Goal: Find specific page/section

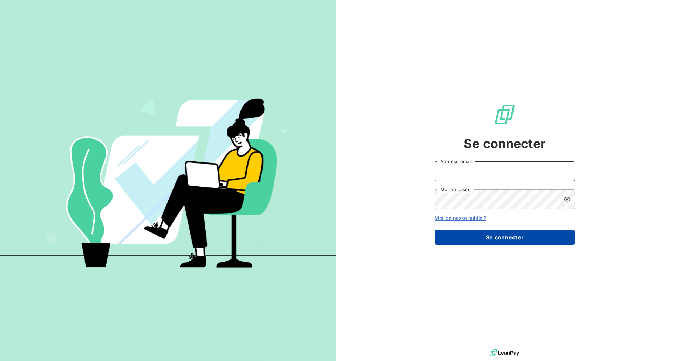
type input "[EMAIL_ADDRESS][DOMAIN_NAME]"
click at [480, 239] on button "Se connecter" at bounding box center [504, 237] width 140 height 15
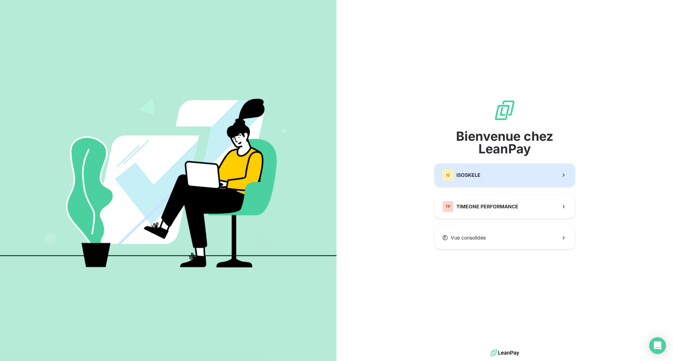
click at [479, 178] on span "ISOSKELE" at bounding box center [468, 175] width 24 height 7
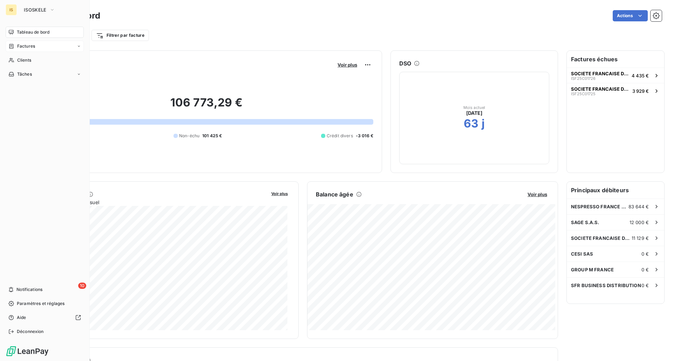
click at [26, 44] on span "Factures" at bounding box center [26, 46] width 18 height 6
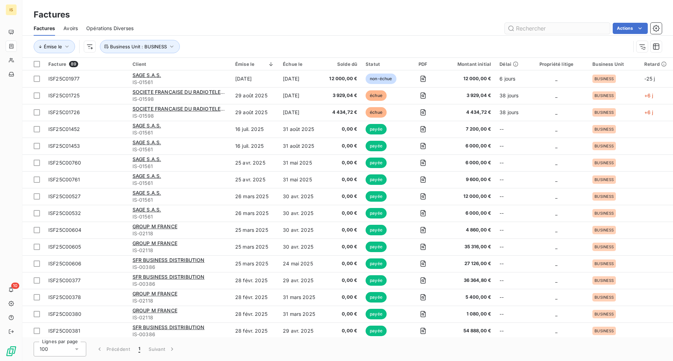
click at [551, 27] on input "text" at bounding box center [557, 28] width 105 height 11
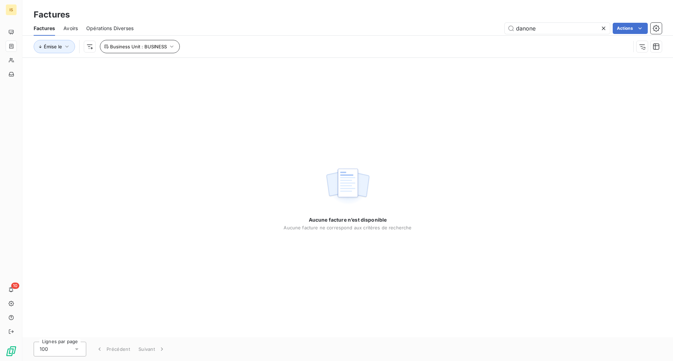
type input "danone"
click at [173, 44] on icon "button" at bounding box center [171, 46] width 7 height 7
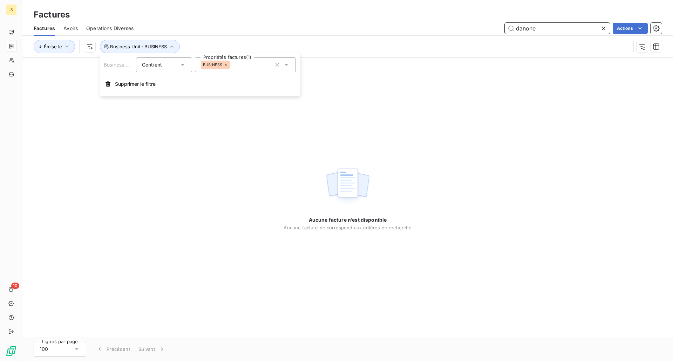
click at [539, 27] on input "danone" at bounding box center [557, 28] width 105 height 11
drag, startPoint x: 528, startPoint y: 30, endPoint x: 505, endPoint y: 34, distance: 23.1
click at [505, 34] on div "Factures Avoirs Opérations Diverses danone Actions" at bounding box center [347, 28] width 650 height 15
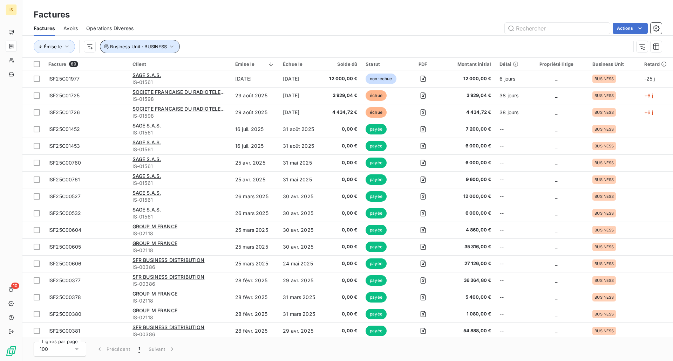
click at [172, 47] on icon "button" at bounding box center [171, 46] width 7 height 7
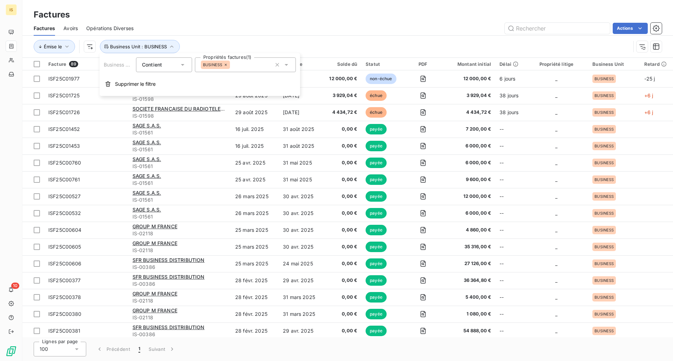
click at [287, 64] on icon at bounding box center [286, 64] width 7 height 7
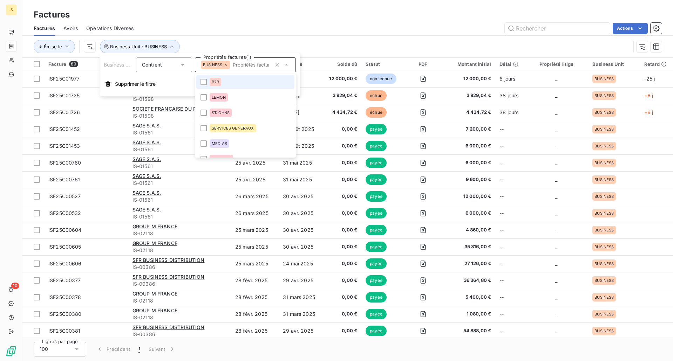
click at [207, 83] on li "B2B" at bounding box center [245, 82] width 98 height 14
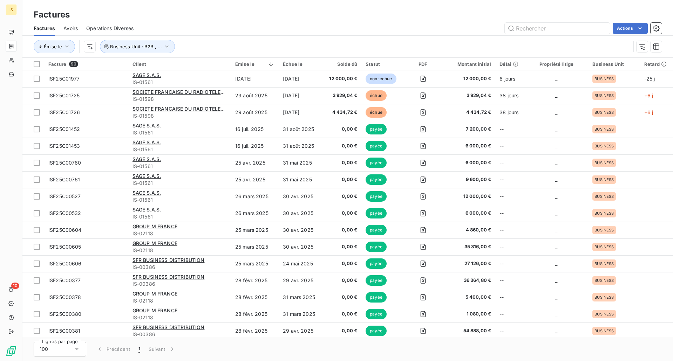
click at [314, 21] on div "Factures Avoirs Opérations Diverses Actions" at bounding box center [347, 28] width 650 height 15
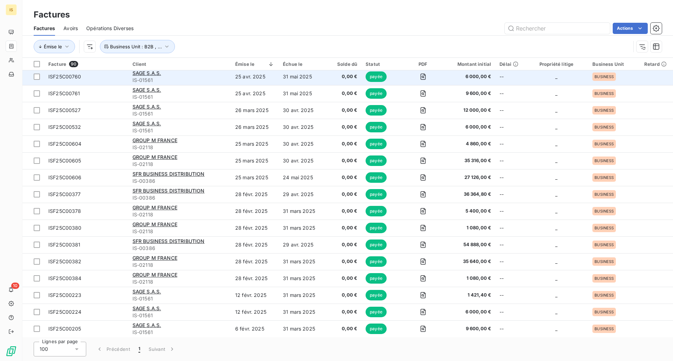
scroll to position [105, 0]
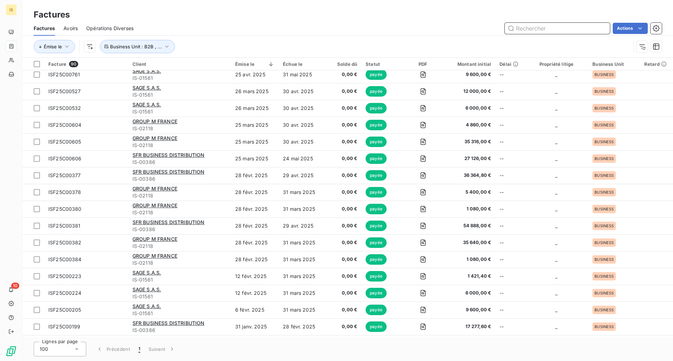
click at [540, 27] on input "text" at bounding box center [557, 28] width 105 height 11
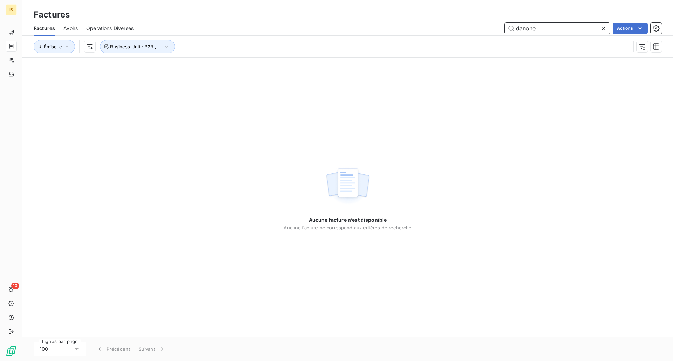
type input "danone"
click at [602, 27] on icon at bounding box center [604, 29] width 4 height 4
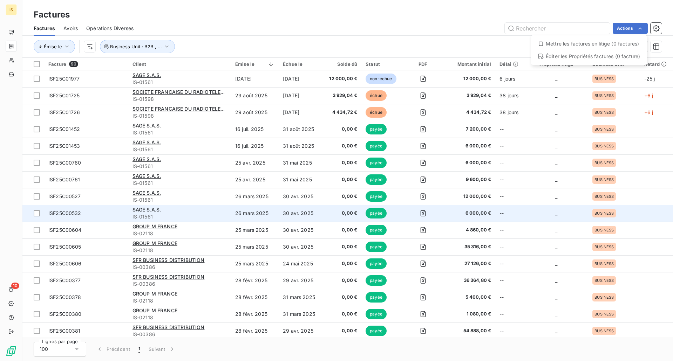
click at [206, 206] on html "IS 10 Factures Factures Avoirs Opérations Diverses Actions Mettre les factures …" at bounding box center [336, 180] width 673 height 361
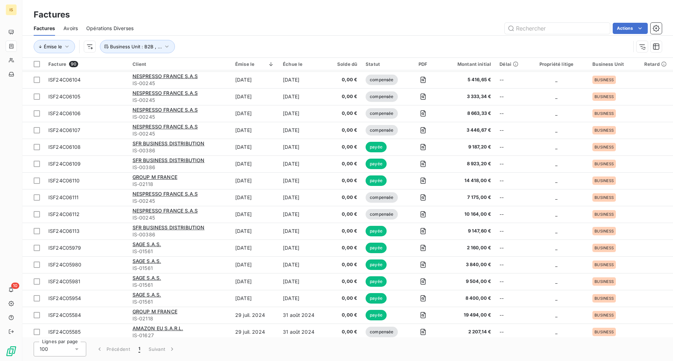
scroll to position [1247, 0]
